Goal: Information Seeking & Learning: Learn about a topic

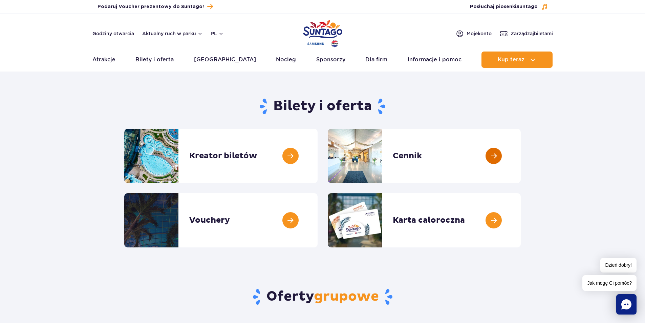
click at [521, 157] on link at bounding box center [521, 156] width 0 height 54
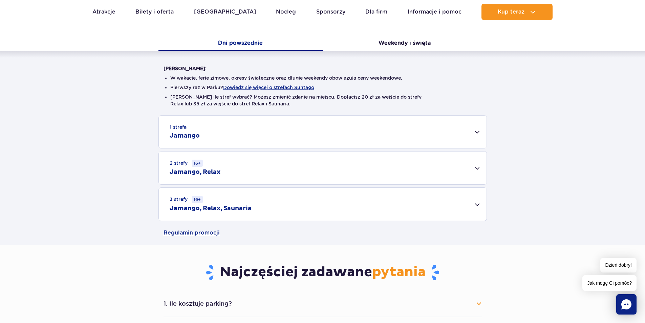
scroll to position [169, 0]
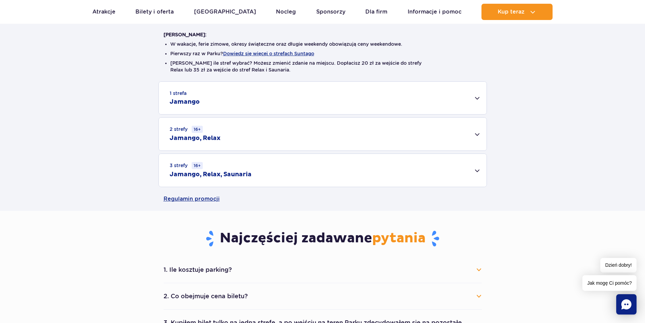
click at [479, 138] on div "2 strefy 16+ Jamango, Relax" at bounding box center [323, 134] width 328 height 33
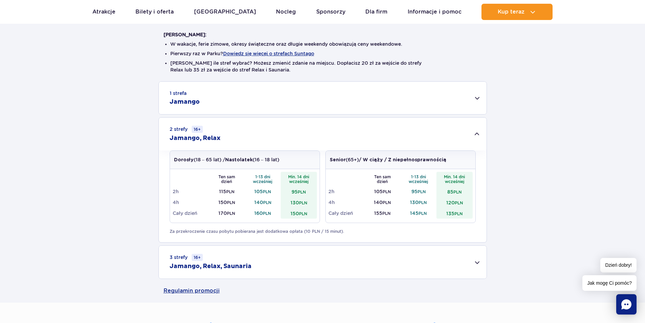
scroll to position [136, 0]
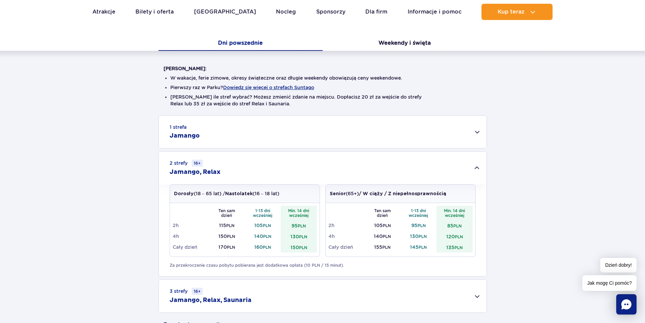
click at [474, 136] on div "1 strefa Jamango" at bounding box center [323, 132] width 328 height 33
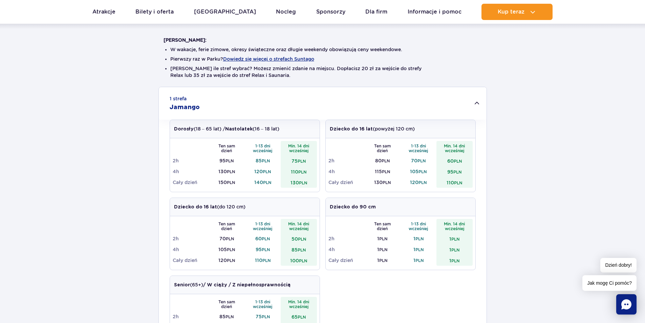
scroll to position [0, 0]
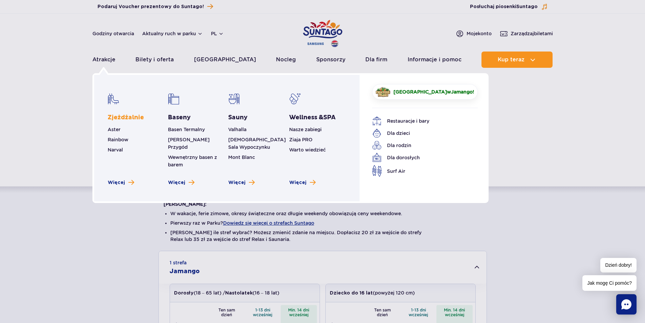
click at [125, 118] on link "Zjeżdżalnie" at bounding box center [126, 117] width 36 height 8
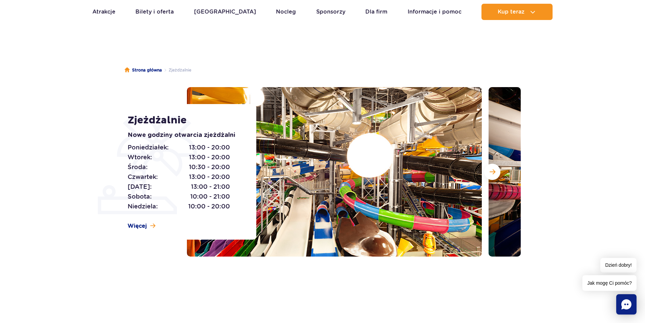
scroll to position [68, 0]
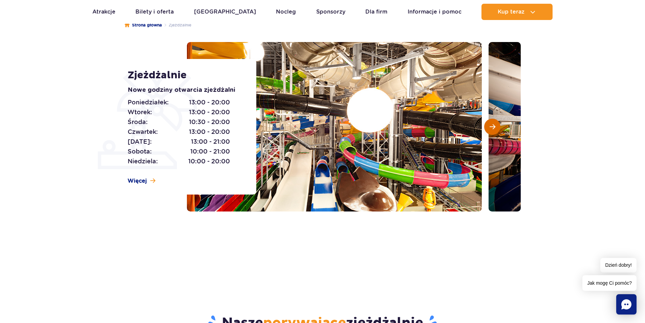
click at [491, 127] on span "Następny slajd" at bounding box center [493, 127] width 6 height 6
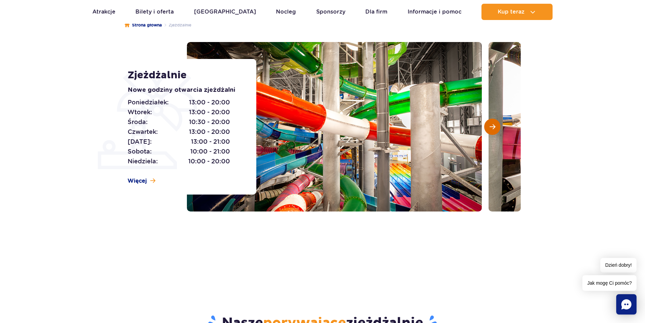
click at [491, 127] on span "Następny slajd" at bounding box center [493, 127] width 6 height 6
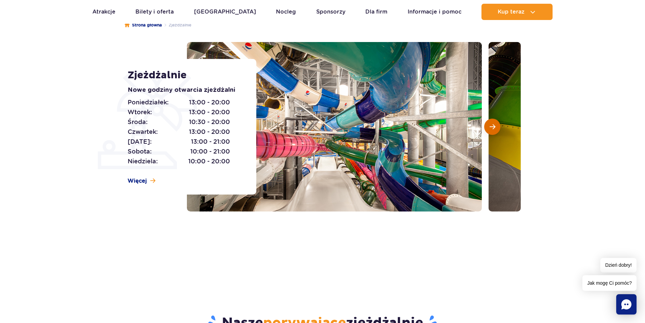
click at [491, 127] on span "Następny slajd" at bounding box center [493, 127] width 6 height 6
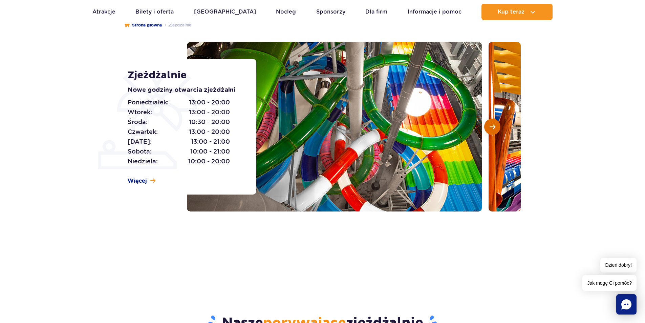
click at [491, 127] on span "Następny slajd" at bounding box center [493, 127] width 6 height 6
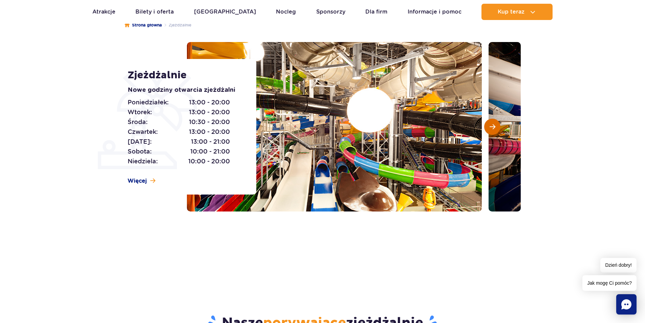
click at [491, 127] on span "Następny slajd" at bounding box center [493, 127] width 6 height 6
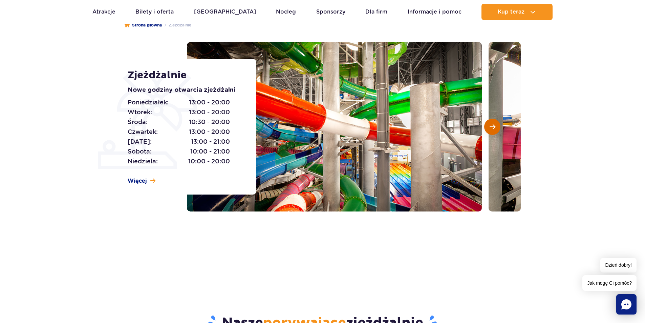
click at [491, 127] on span "Następny slajd" at bounding box center [493, 127] width 6 height 6
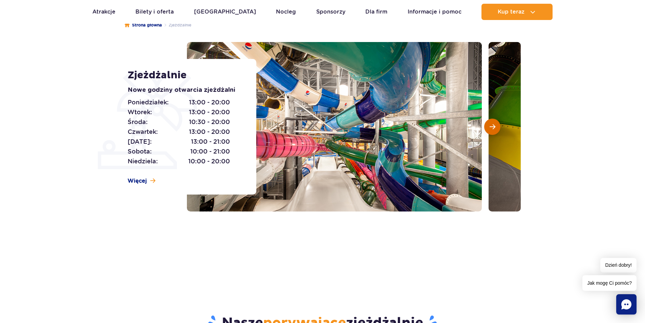
click at [491, 127] on span "Następny slajd" at bounding box center [493, 127] width 6 height 6
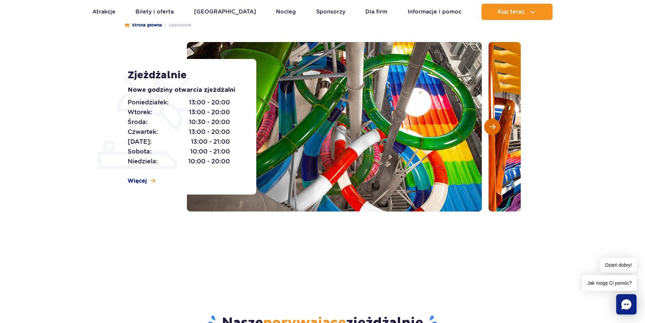
click at [491, 127] on span "Następny slajd" at bounding box center [493, 127] width 6 height 6
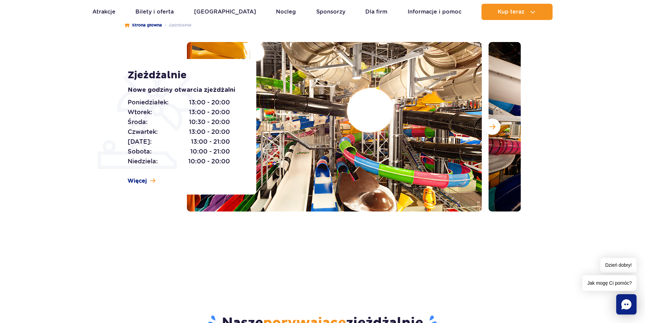
scroll to position [0, 0]
